Goal: Task Accomplishment & Management: Manage account settings

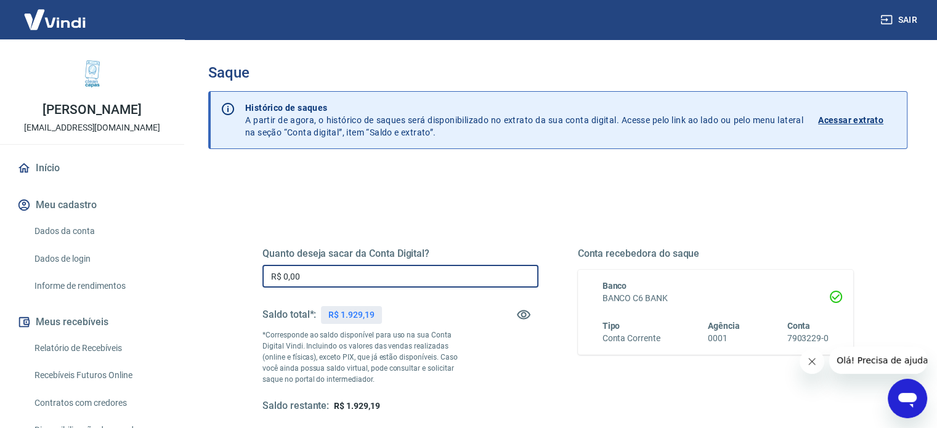
click at [315, 275] on input "R$ 0,00" at bounding box center [400, 276] width 276 height 23
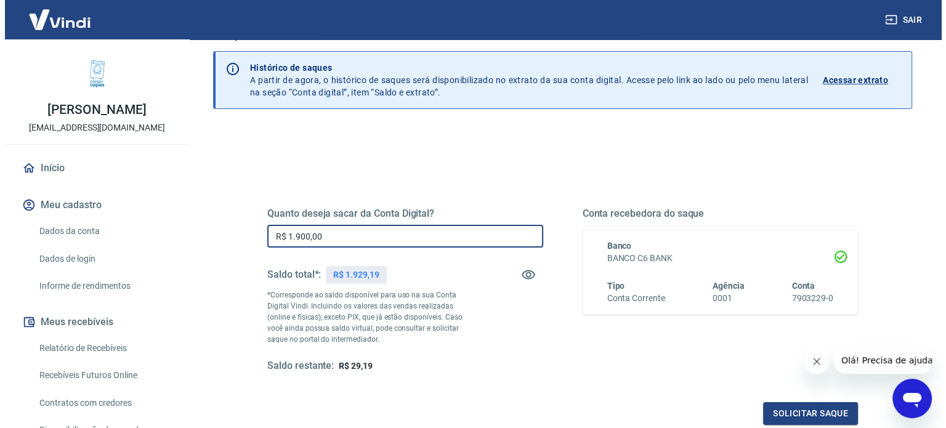
scroll to position [62, 0]
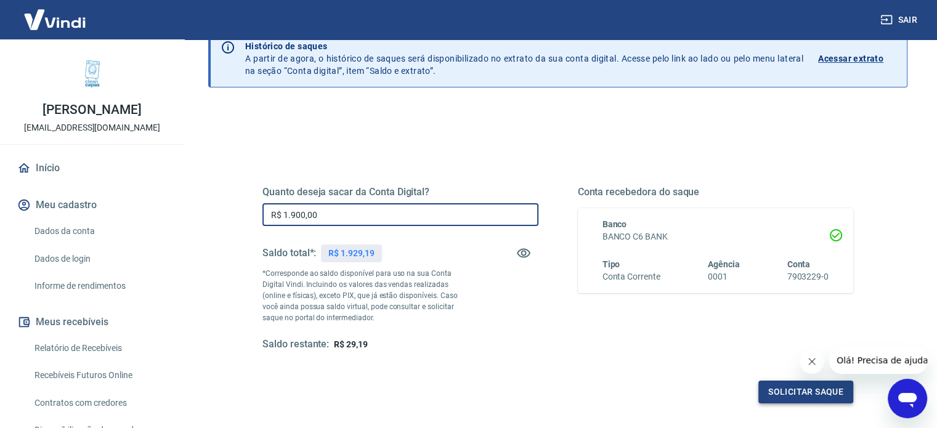
type input "R$ 1.900,00"
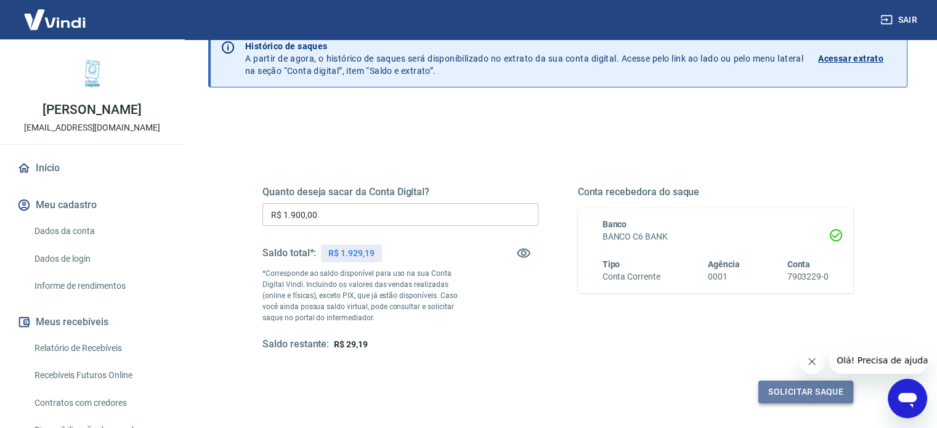
click at [803, 387] on button "Solicitar saque" at bounding box center [805, 392] width 95 height 23
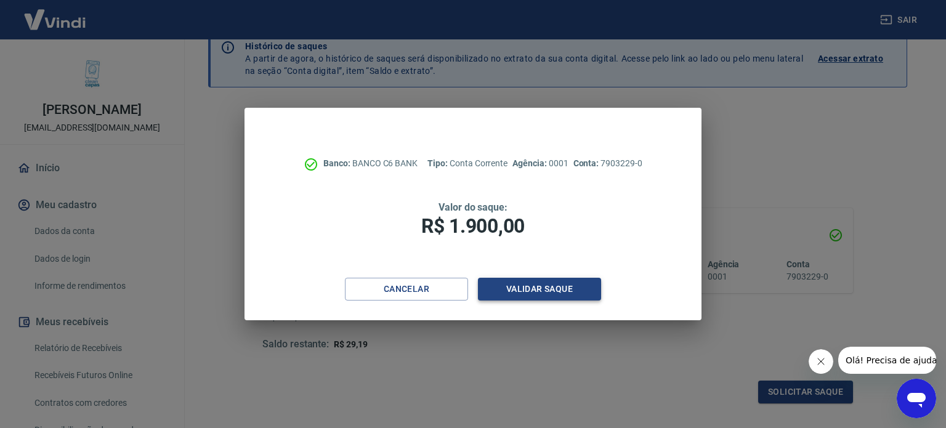
click at [539, 285] on button "Validar saque" at bounding box center [539, 289] width 123 height 23
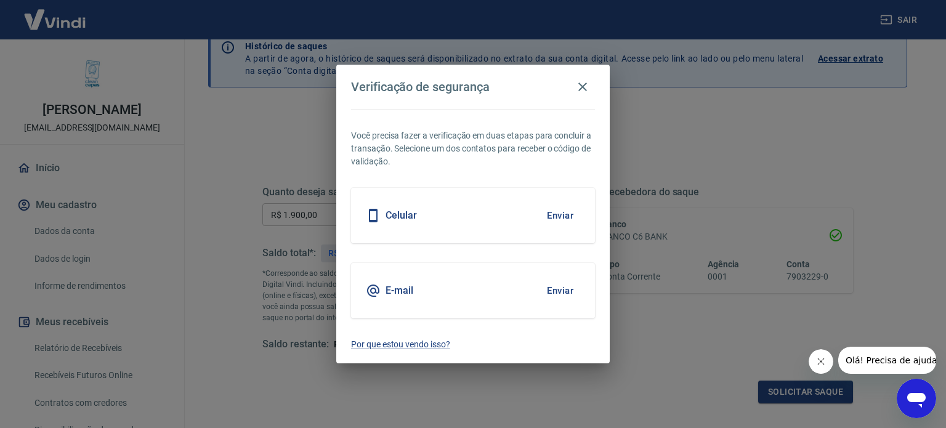
drag, startPoint x: 553, startPoint y: 288, endPoint x: 586, endPoint y: 280, distance: 34.2
click at [561, 285] on button "Enviar" at bounding box center [560, 291] width 40 height 26
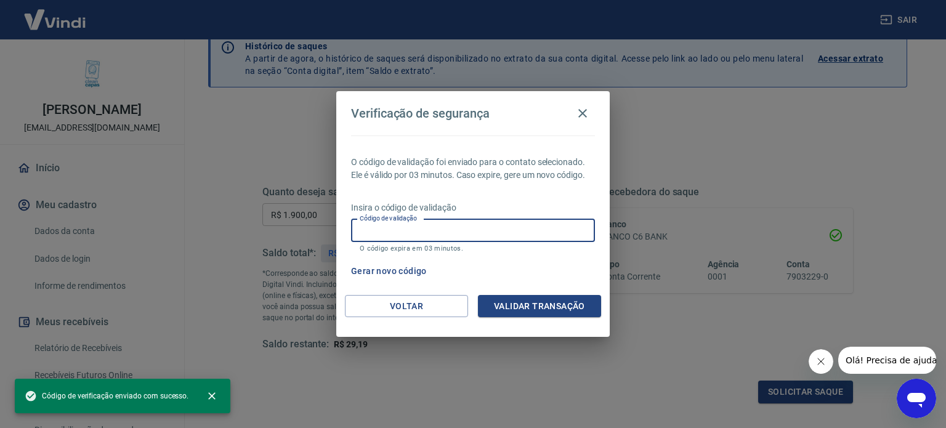
click at [393, 228] on input "Código de validação" at bounding box center [473, 230] width 244 height 23
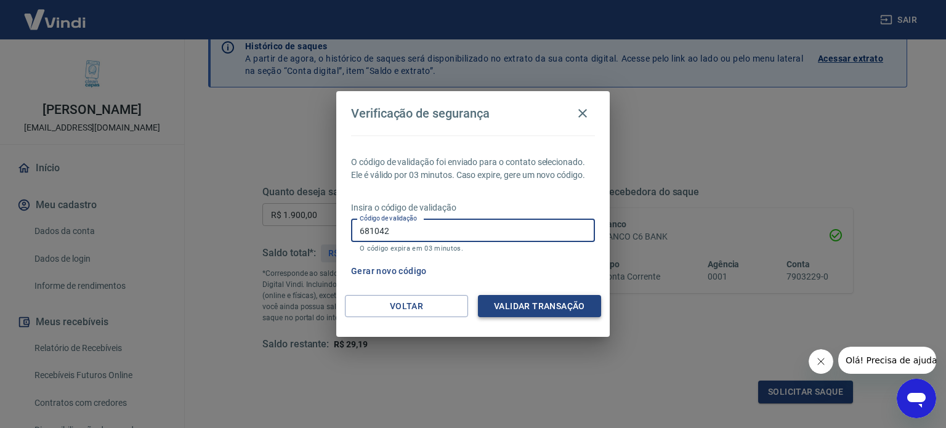
type input "681042"
click at [541, 301] on button "Validar transação" at bounding box center [539, 306] width 123 height 23
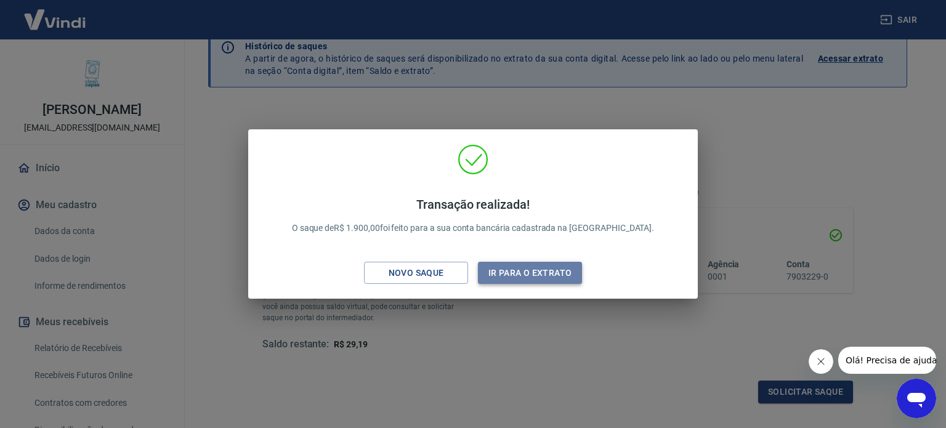
click at [521, 270] on button "Ir para o extrato" at bounding box center [530, 273] width 104 height 23
